Goal: Task Accomplishment & Management: Complete application form

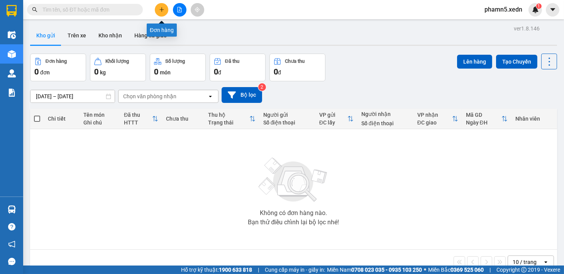
click at [161, 8] on icon "plus" at bounding box center [161, 9] width 5 height 5
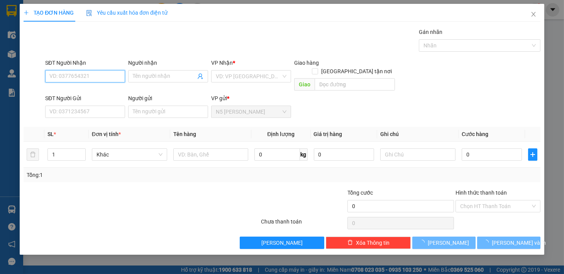
click at [86, 73] on input "SĐT Người Nhận" at bounding box center [85, 76] width 80 height 12
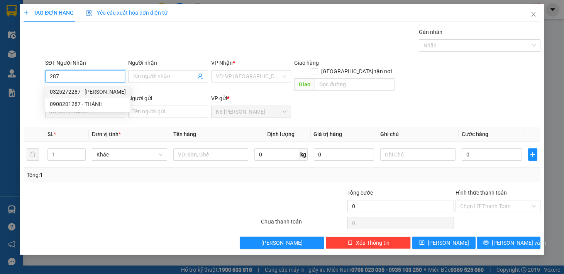
click at [101, 89] on div "0325272287 - [PERSON_NAME]" at bounding box center [88, 92] width 76 height 8
type input "0325272287"
type input "[PERSON_NAME]"
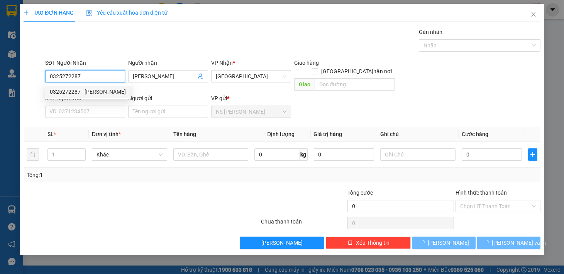
type input "30.000"
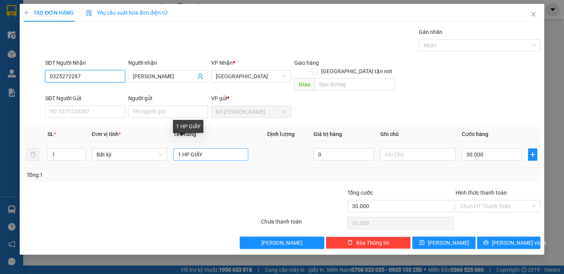
type input "0325272287"
click at [186, 148] on input "1 HP GIẤY" at bounding box center [210, 154] width 75 height 12
click at [192, 148] on input "1 HỘP GIẤY" at bounding box center [210, 154] width 75 height 12
click at [211, 149] on input "1 GIẤY" at bounding box center [210, 154] width 75 height 12
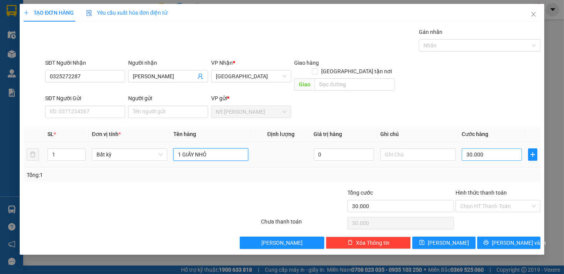
type input "1 GIẤY NHỎ"
click at [500, 148] on input "30.000" at bounding box center [491, 154] width 60 height 12
type input "4"
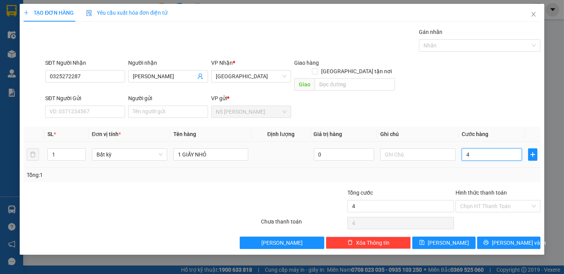
type input "40"
click at [491, 201] on input "Hình thức thanh toán" at bounding box center [495, 207] width 70 height 12
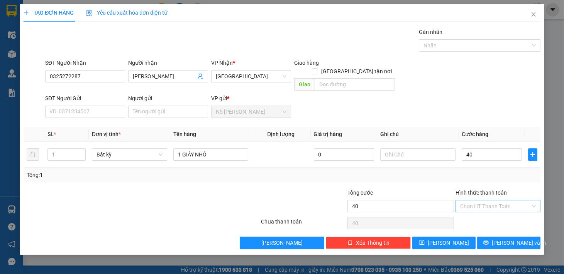
type input "40.000"
click at [484, 214] on div "Tại văn phòng" at bounding box center [498, 213] width 76 height 8
type input "0"
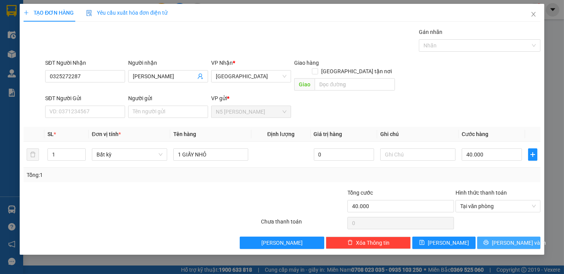
click at [488, 240] on icon "printer" at bounding box center [485, 242] width 5 height 5
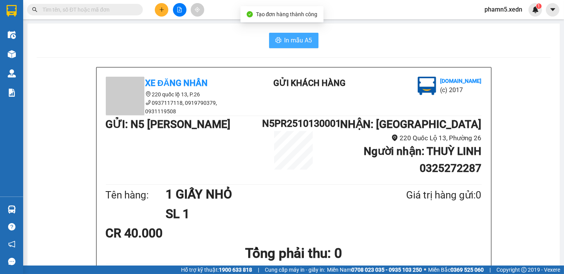
click at [288, 39] on span "In mẫu A5" at bounding box center [298, 40] width 28 height 10
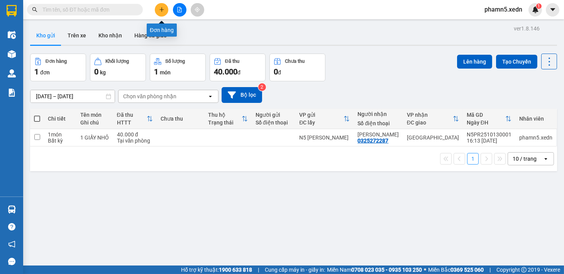
click at [162, 8] on icon "plus" at bounding box center [161, 9] width 5 height 5
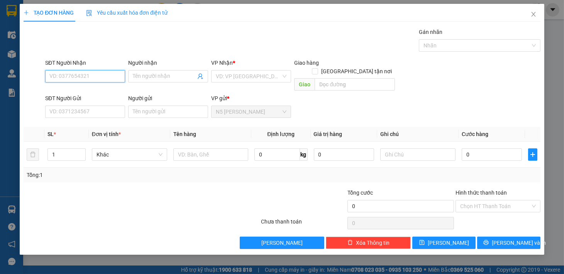
click at [71, 73] on input "SĐT Người Nhận" at bounding box center [85, 76] width 80 height 12
click at [64, 91] on div "0909853874 - YẾN" at bounding box center [85, 92] width 71 height 8
type input "0909853874"
type input "YẾN"
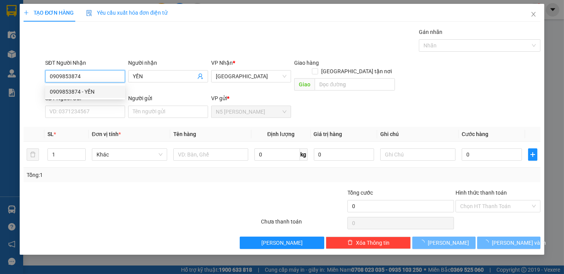
type input "50.000"
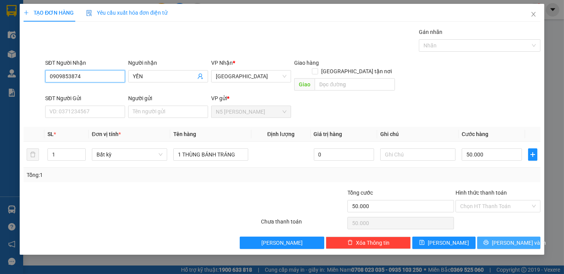
type input "0909853874"
click at [511, 239] on span "[PERSON_NAME] và In" at bounding box center [518, 243] width 54 height 8
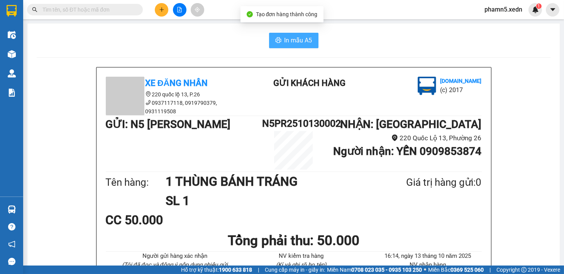
click at [303, 41] on span "In mẫu A5" at bounding box center [298, 40] width 28 height 10
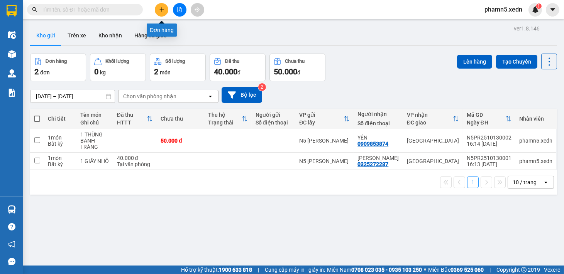
click at [161, 9] on icon "plus" at bounding box center [161, 9] width 5 height 5
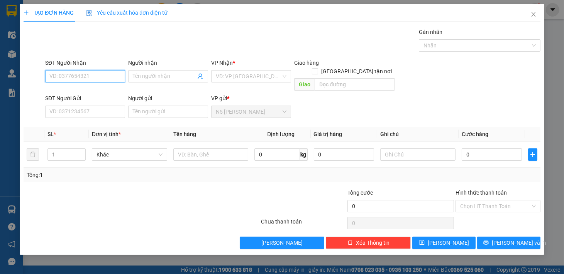
click at [94, 73] on input "SĐT Người Nhận" at bounding box center [85, 76] width 80 height 12
type input "2"
click at [93, 92] on div "0902708006 - THẢO SƯƠNG" at bounding box center [85, 92] width 71 height 8
type input "0902708006"
type input "THẢO SƯƠNG"
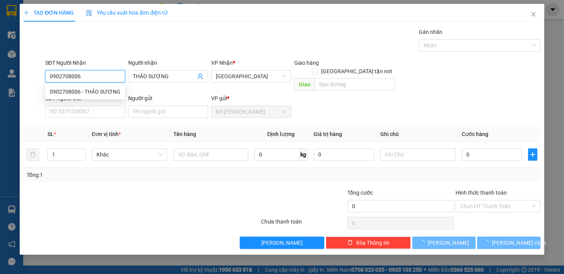
type input "200.000"
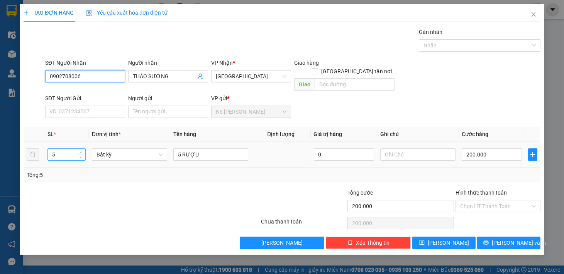
type input "0902708006"
click at [63, 149] on input "5" at bounding box center [66, 155] width 37 height 12
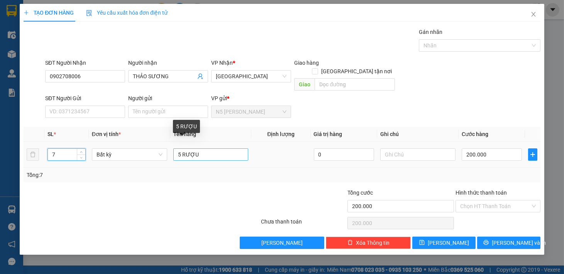
type input "7"
click at [177, 148] on input "5 RƯỢU" at bounding box center [210, 154] width 75 height 12
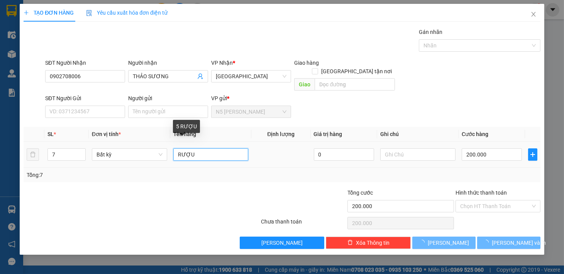
type input "4 RƯỢU"
type input "0"
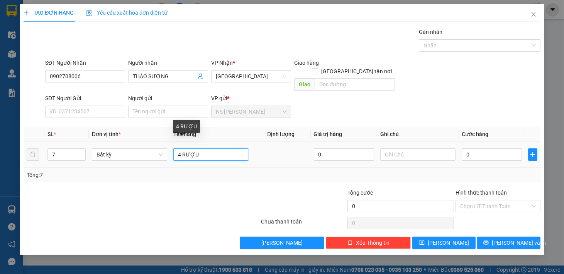
click at [217, 148] on input "4 RƯỢU" at bounding box center [210, 154] width 75 height 12
type input "4 RƯỢU + 3 MẬT"
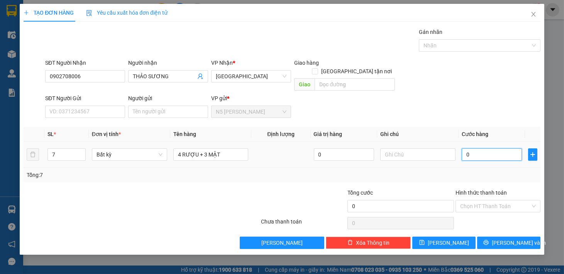
type input "2"
type input "25"
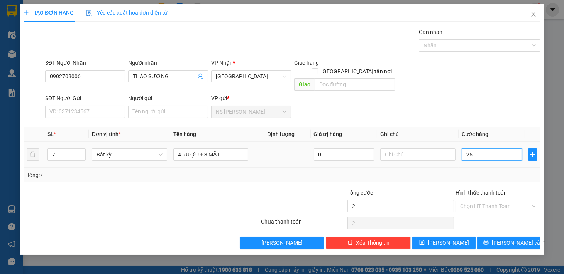
type input "25"
type input "250"
type input "2.500"
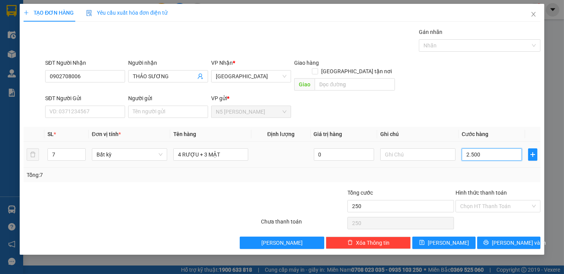
type input "2.500"
type input "25.000"
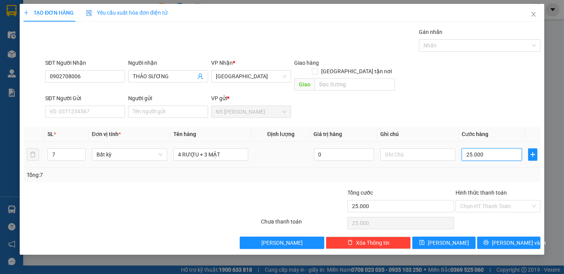
type input "250.000"
drag, startPoint x: 498, startPoint y: 237, endPoint x: 500, endPoint y: 243, distance: 6.5
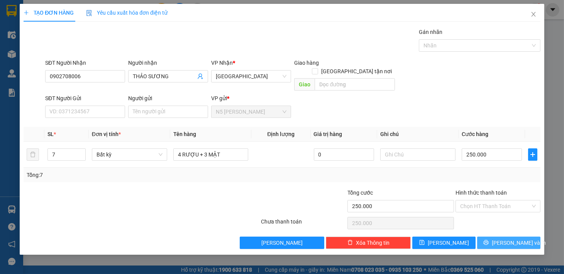
click at [500, 237] on button "[PERSON_NAME] và In" at bounding box center [508, 243] width 63 height 12
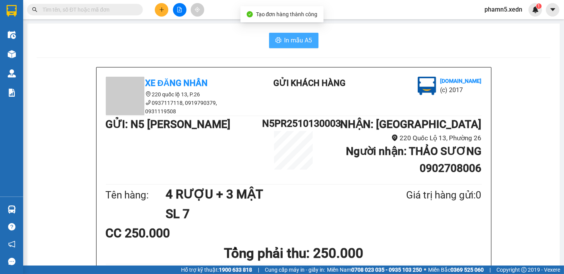
click at [291, 45] on span "In mẫu A5" at bounding box center [298, 40] width 28 height 10
